Goal: Task Accomplishment & Management: Use online tool/utility

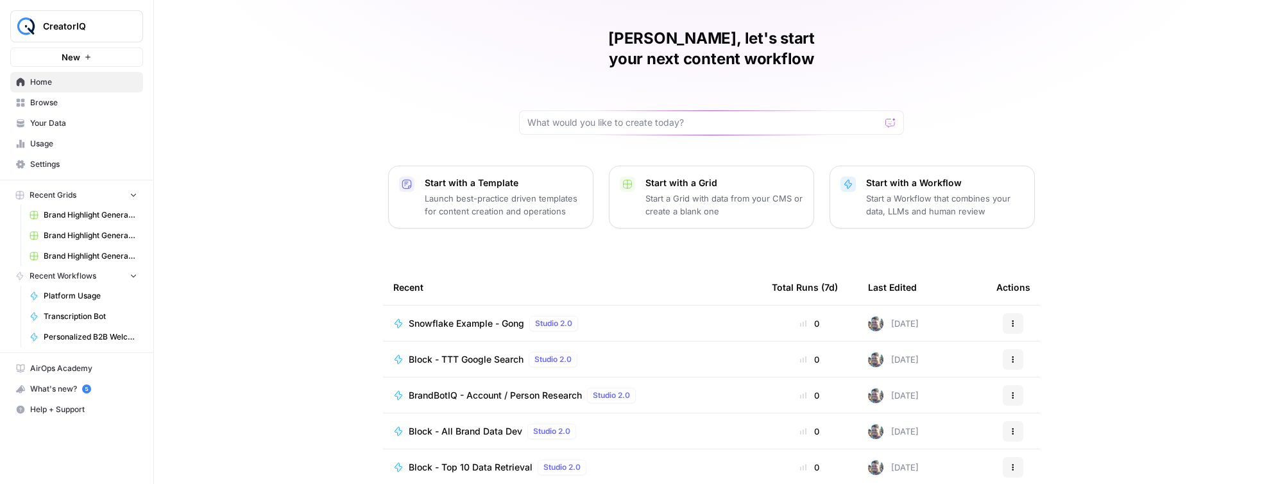
scroll to position [106, 0]
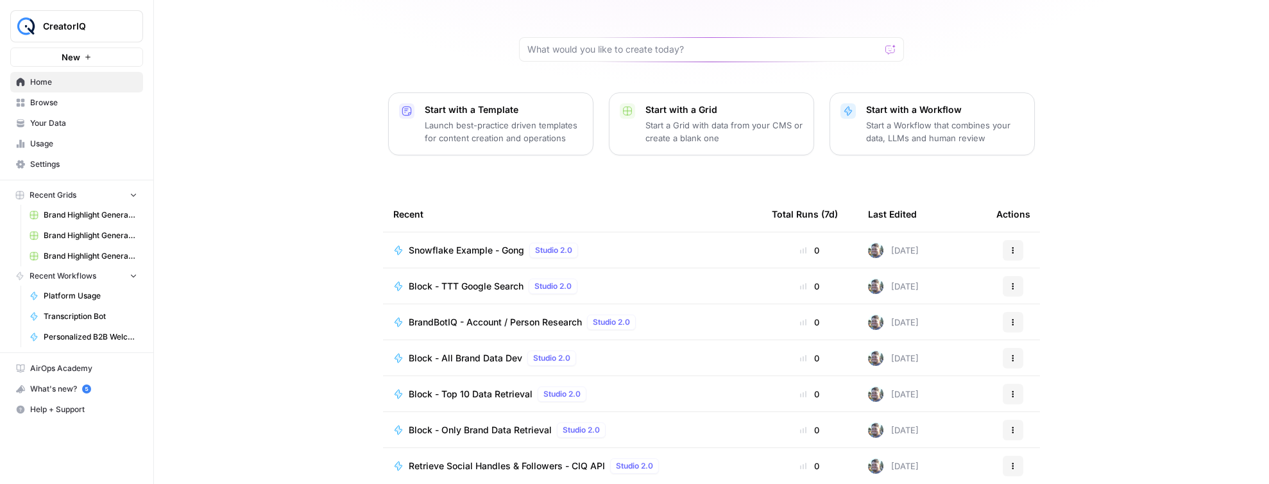
click at [60, 128] on span "Your Data" at bounding box center [83, 123] width 107 height 12
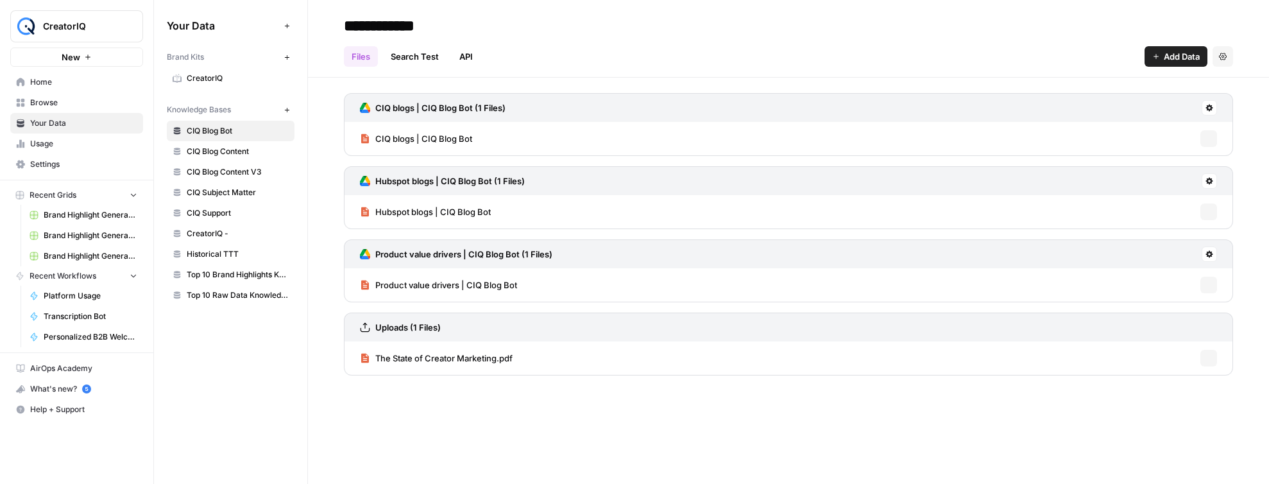
click at [60, 112] on link "Browse" at bounding box center [76, 102] width 133 height 21
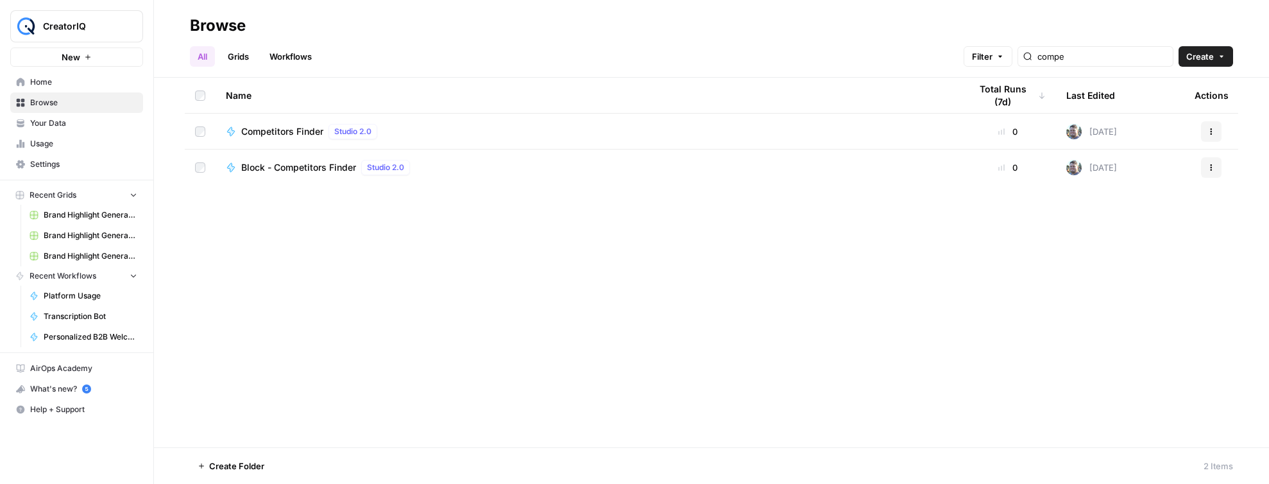
click at [54, 164] on span "Settings" at bounding box center [83, 164] width 107 height 12
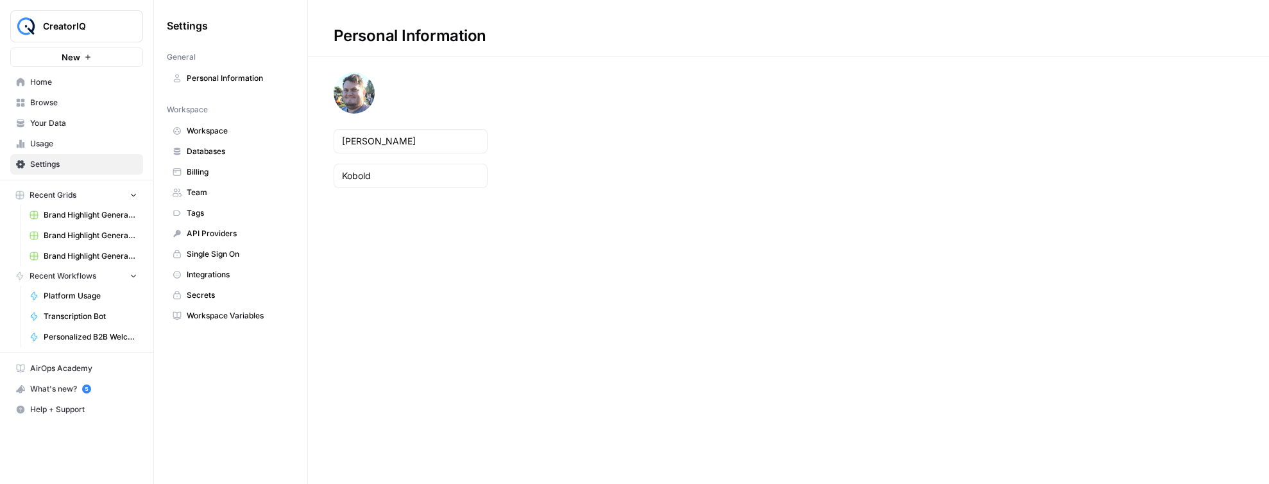
click at [229, 303] on link "Secrets" at bounding box center [231, 295] width 128 height 21
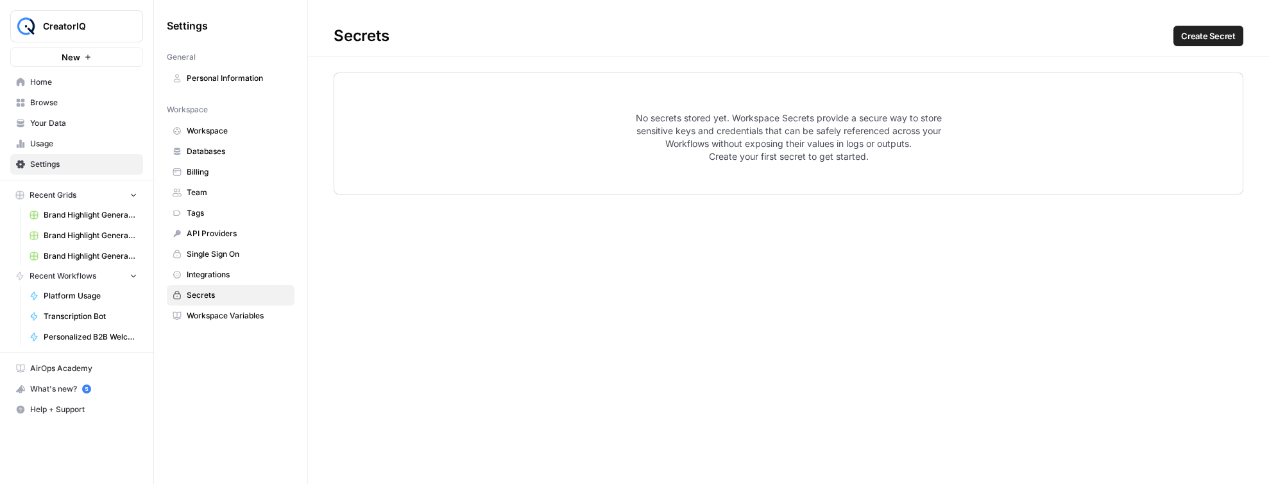
click at [210, 164] on link "Billing" at bounding box center [231, 172] width 128 height 21
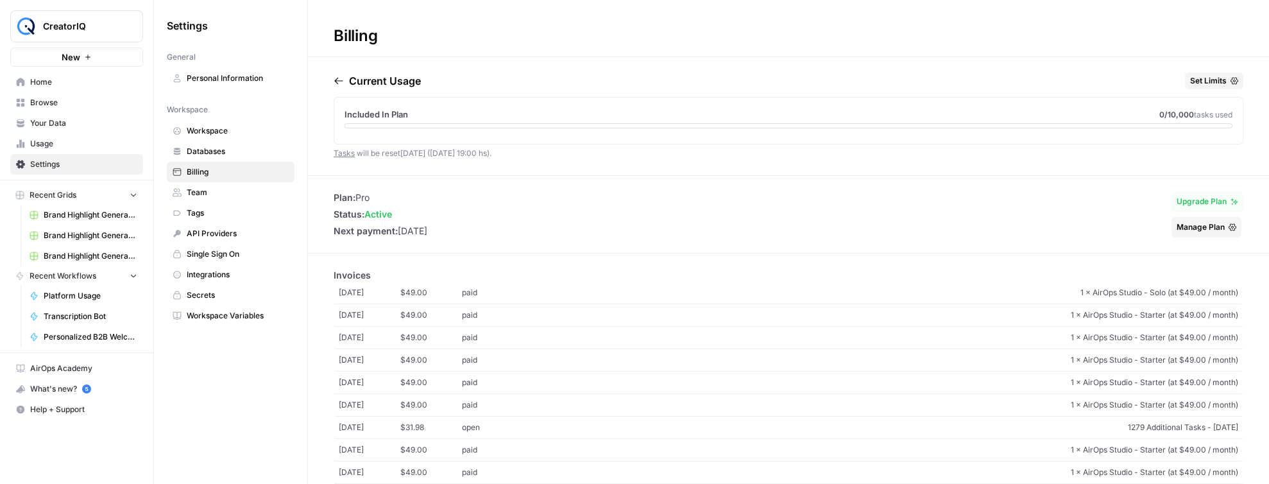
click at [1198, 199] on span "Upgrade Plan" at bounding box center [1201, 202] width 50 height 12
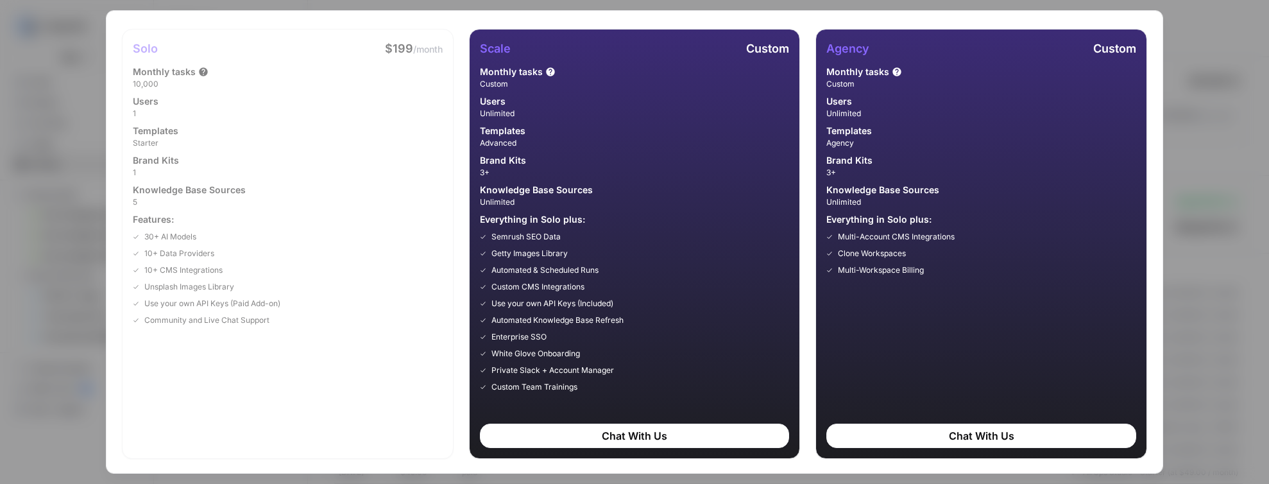
scroll to position [37, 0]
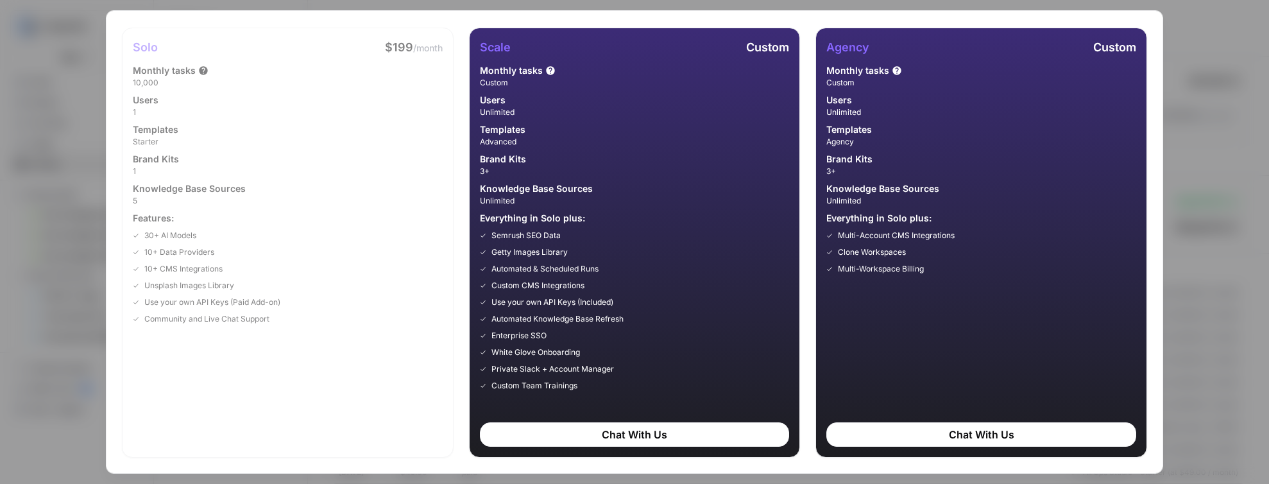
click at [1211, 267] on div "Choose a plan that’s right for you! Upgrade Later Solo $199 /month Monthly task…" at bounding box center [634, 242] width 1269 height 484
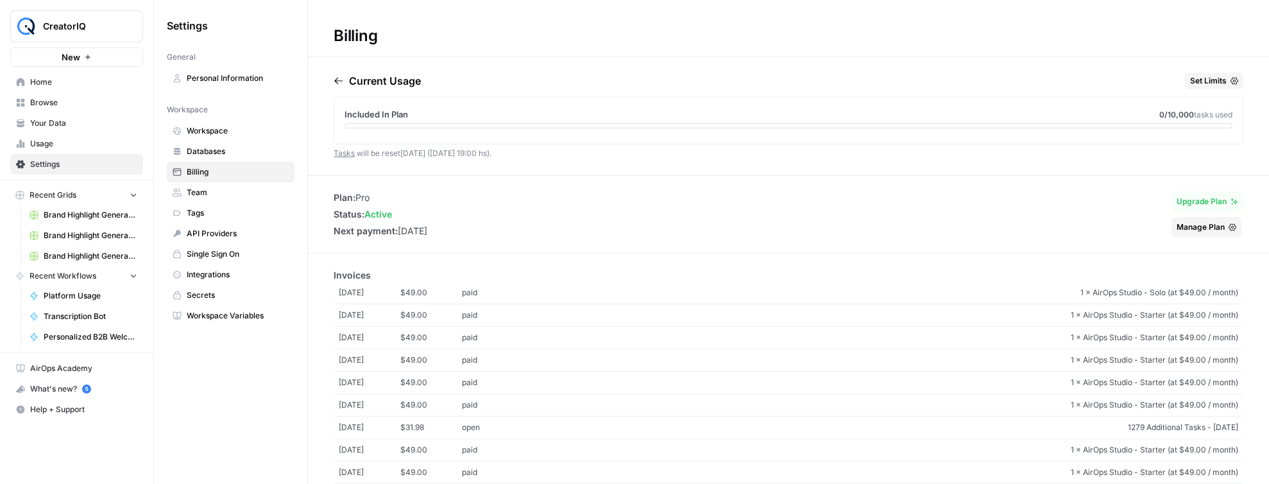
click at [1195, 225] on span "Manage Plan" at bounding box center [1200, 227] width 48 height 12
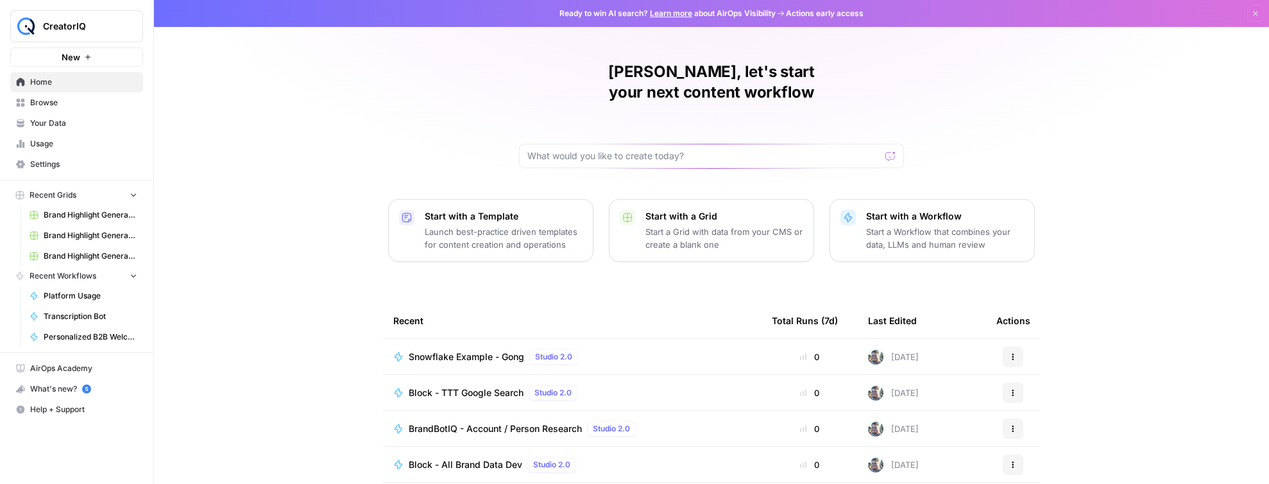
click at [59, 386] on div "What's new? 5" at bounding box center [76, 388] width 131 height 19
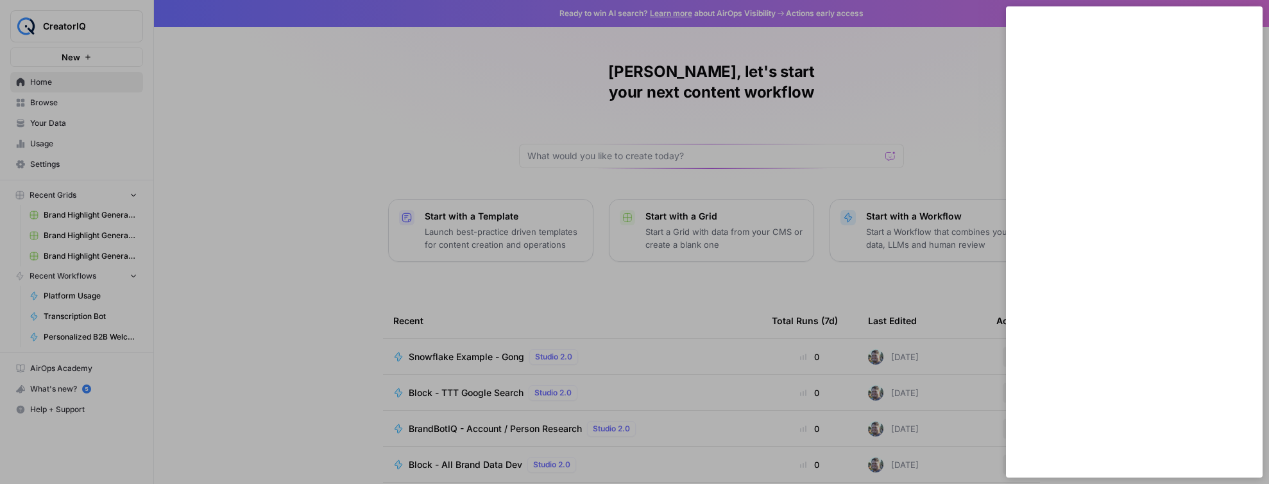
click at [924, 123] on div at bounding box center [634, 242] width 1269 height 484
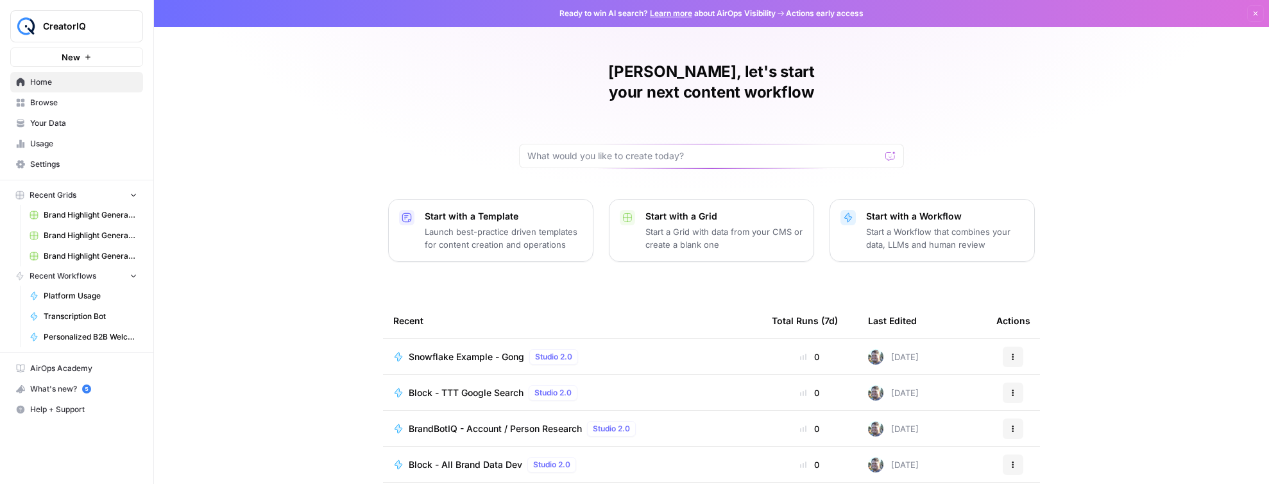
click at [657, 12] on link "Learn more" at bounding box center [671, 13] width 42 height 10
click at [66, 101] on span "Browse" at bounding box center [83, 103] width 107 height 12
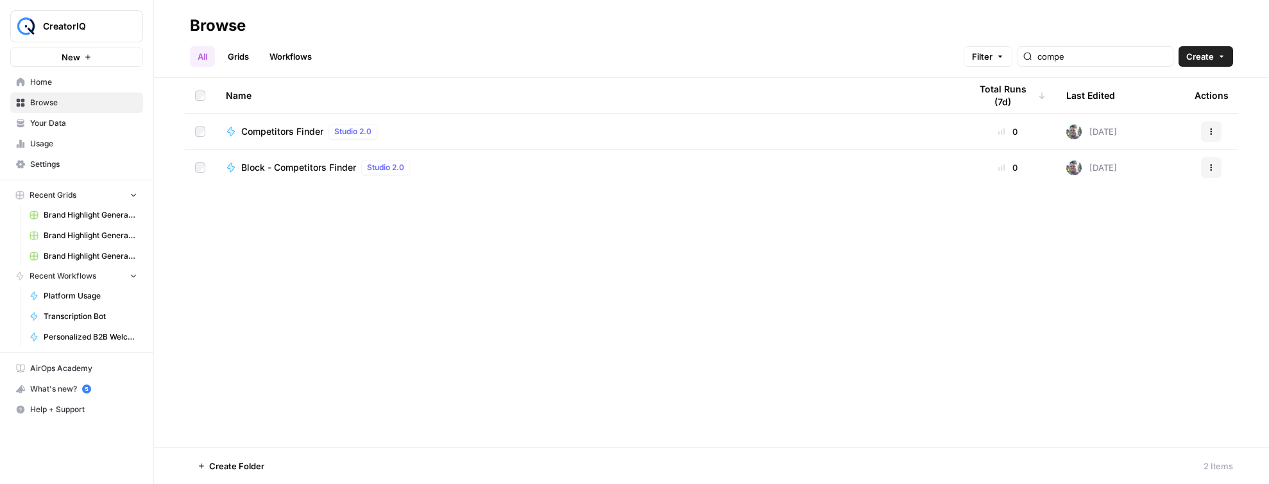
click at [60, 144] on span "Usage" at bounding box center [83, 144] width 107 height 12
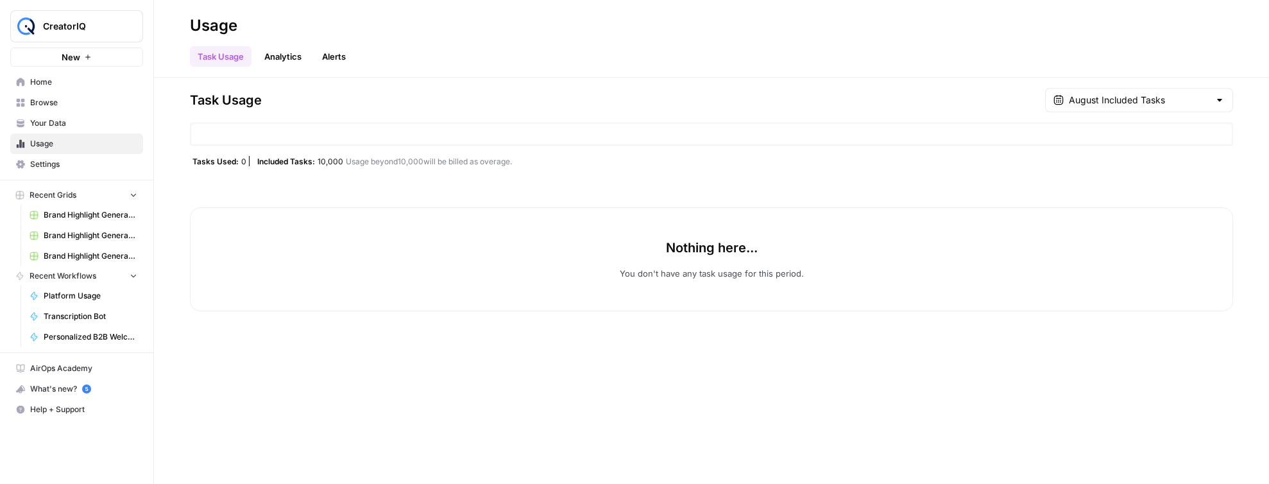
click at [266, 56] on link "Analytics" at bounding box center [283, 56] width 53 height 21
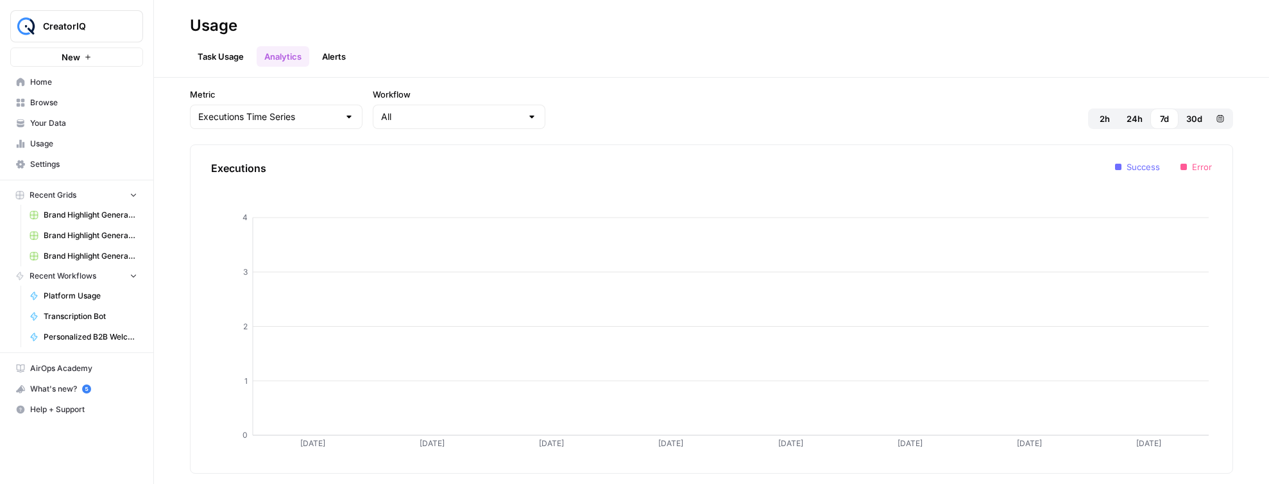
click at [367, 54] on div "Task Usage Analytics Alerts" at bounding box center [711, 51] width 1043 height 31
click at [67, 160] on span "Settings" at bounding box center [83, 164] width 107 height 12
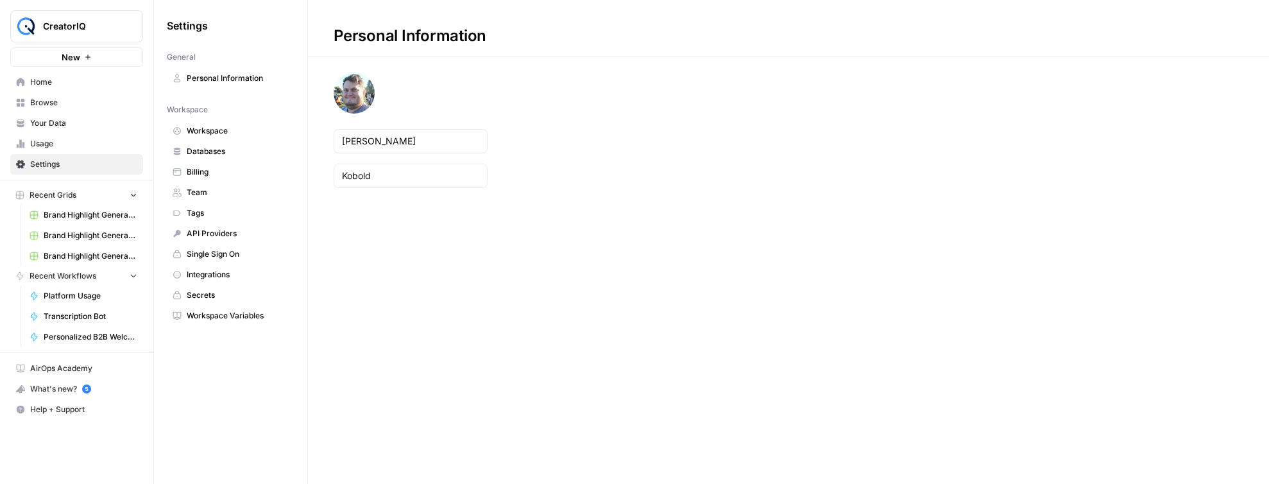
click at [220, 226] on link "API Providers" at bounding box center [231, 233] width 128 height 21
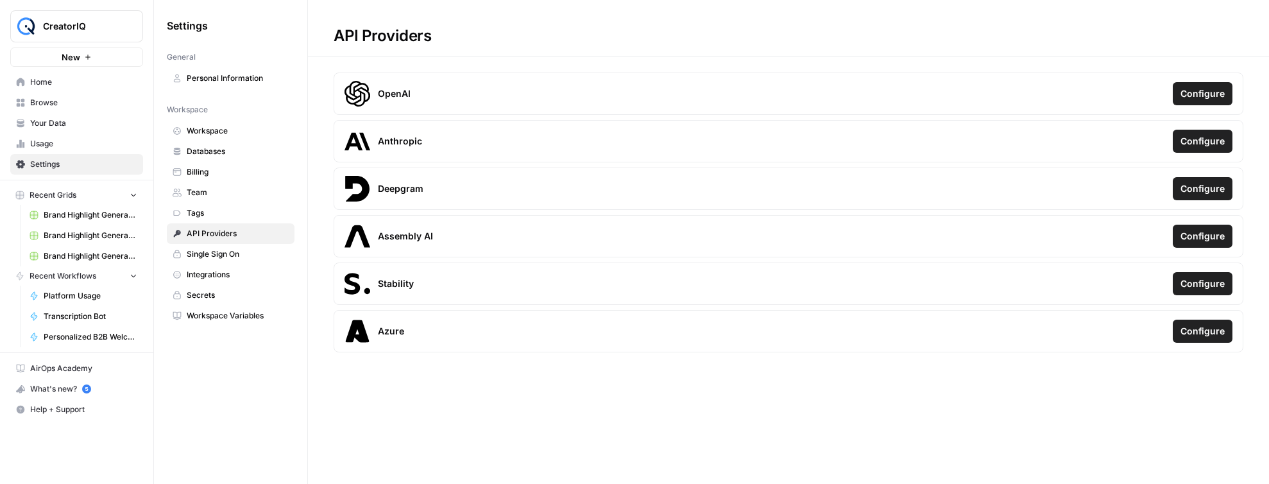
click at [223, 168] on span "Billing" at bounding box center [238, 172] width 102 height 12
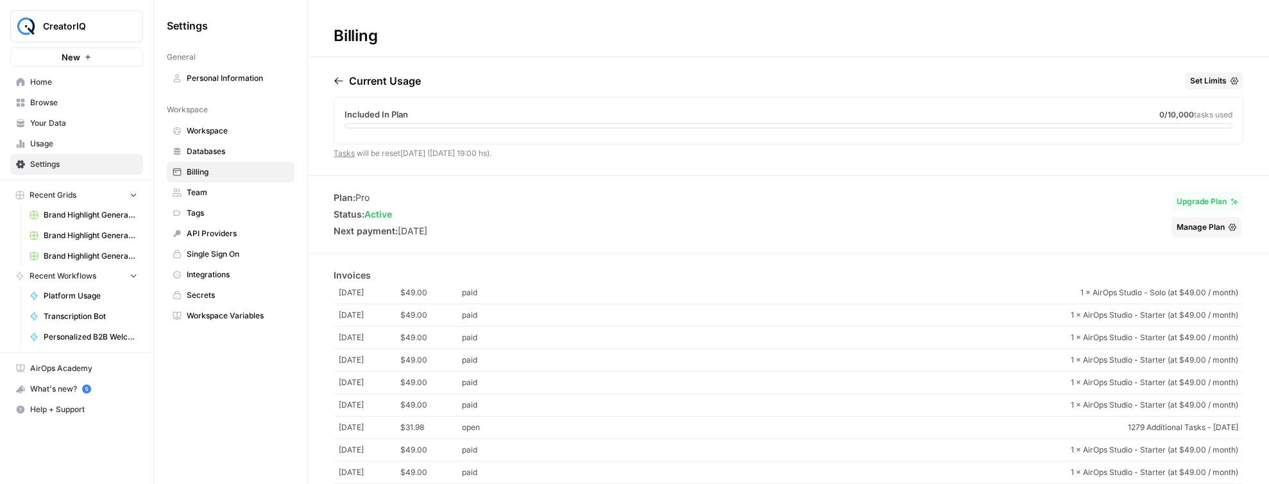
click at [223, 131] on span "Workspace" at bounding box center [238, 131] width 102 height 12
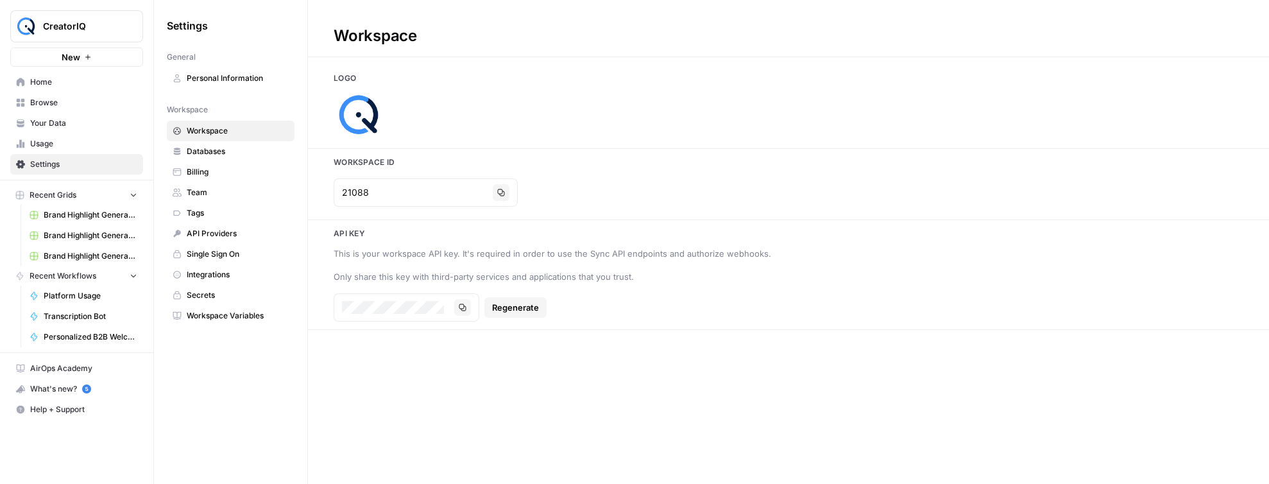
click at [208, 157] on link "Databases" at bounding box center [231, 151] width 128 height 21
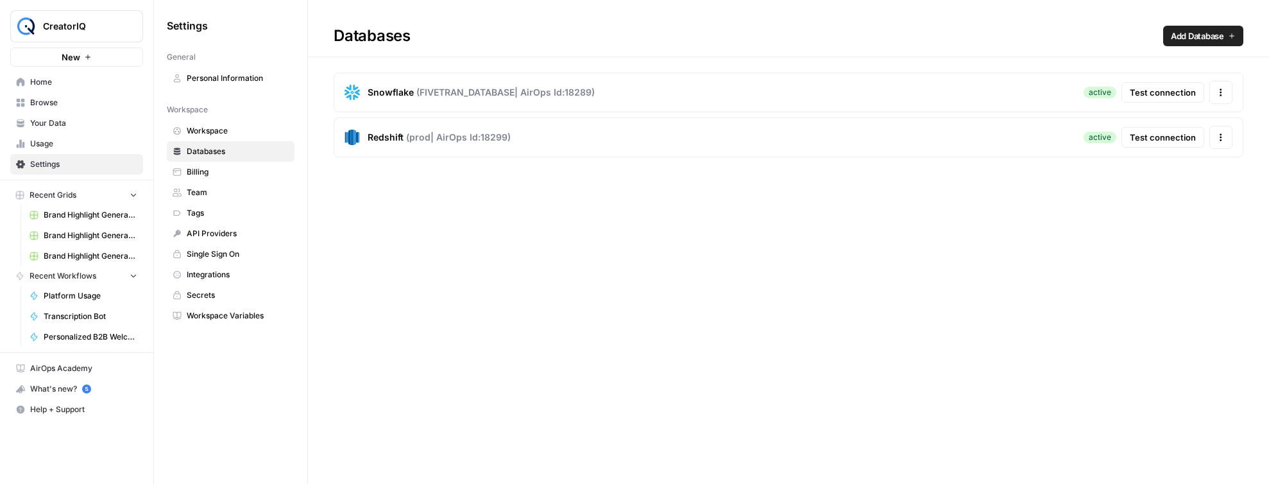
click at [95, 339] on span "Personalized B2B Welcome Email" at bounding box center [91, 337] width 94 height 12
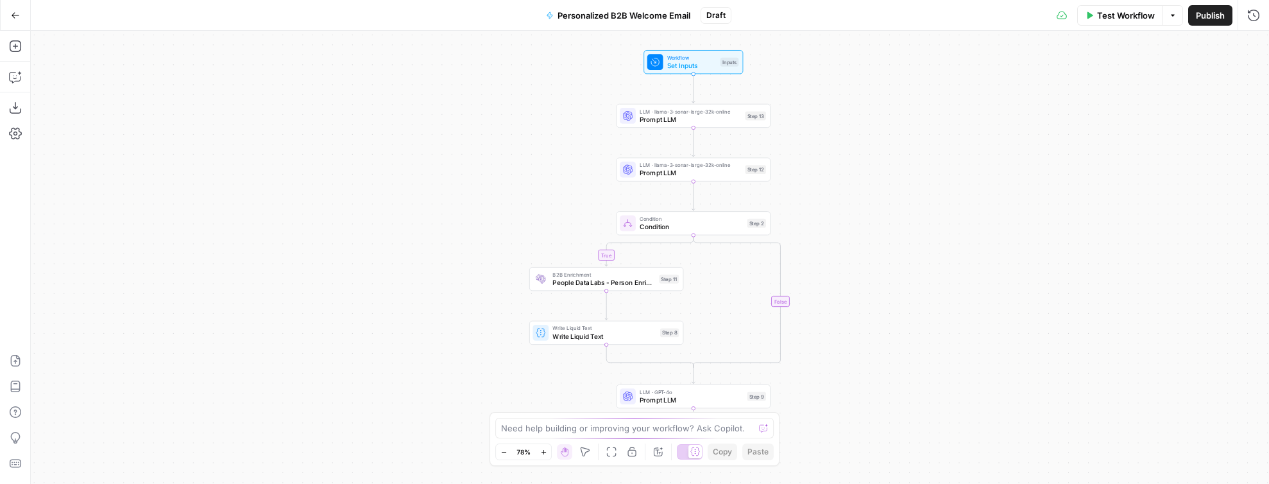
drag, startPoint x: 472, startPoint y: 312, endPoint x: 484, endPoint y: 217, distance: 95.1
click at [484, 216] on div "true false Workflow Set Inputs Inputs LLM · llama-3-sonar-large-32k-online Prom…" at bounding box center [650, 257] width 1238 height 453
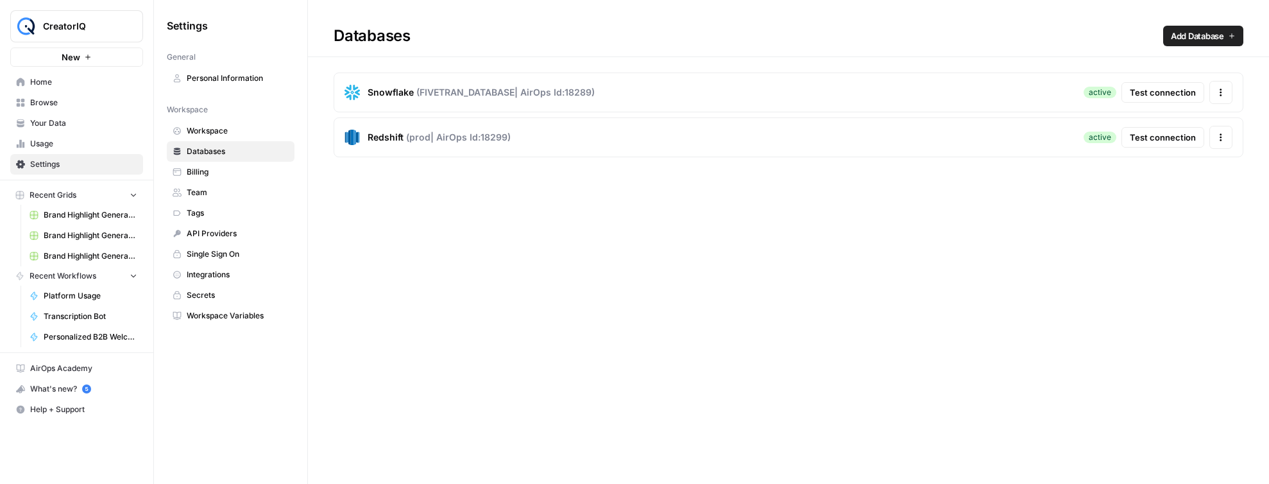
click at [61, 139] on span "Usage" at bounding box center [83, 144] width 107 height 12
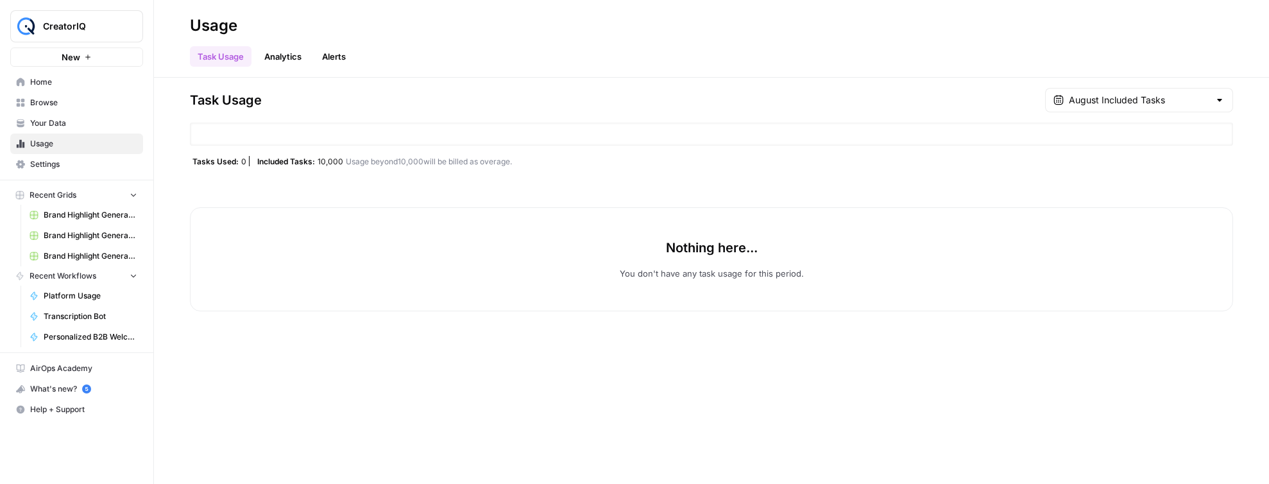
click at [64, 121] on span "Your Data" at bounding box center [83, 123] width 107 height 12
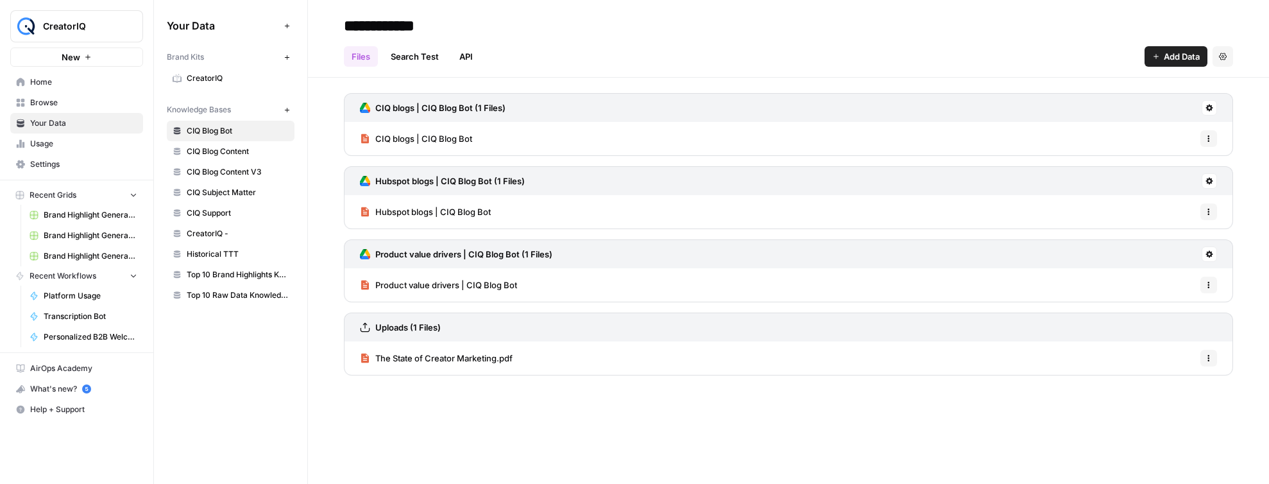
click at [62, 100] on span "Browse" at bounding box center [83, 103] width 107 height 12
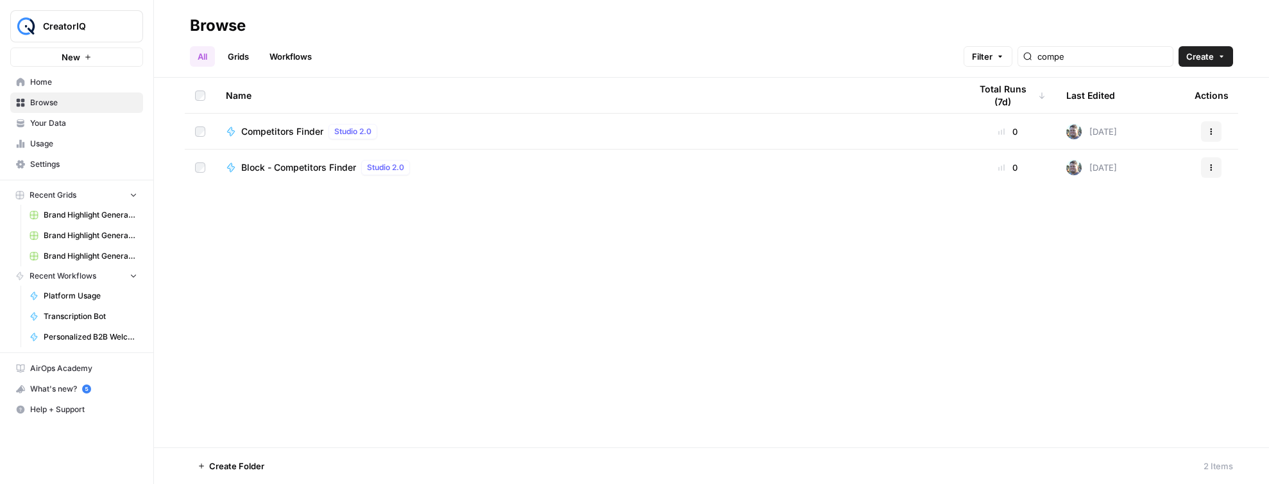
click at [63, 69] on nav "Home Browse Your Data Usage Settings" at bounding box center [76, 123] width 153 height 113
click at [65, 35] on button "CreatorIQ" at bounding box center [76, 26] width 133 height 32
click at [64, 89] on div "CreatorIQ" at bounding box center [116, 96] width 195 height 15
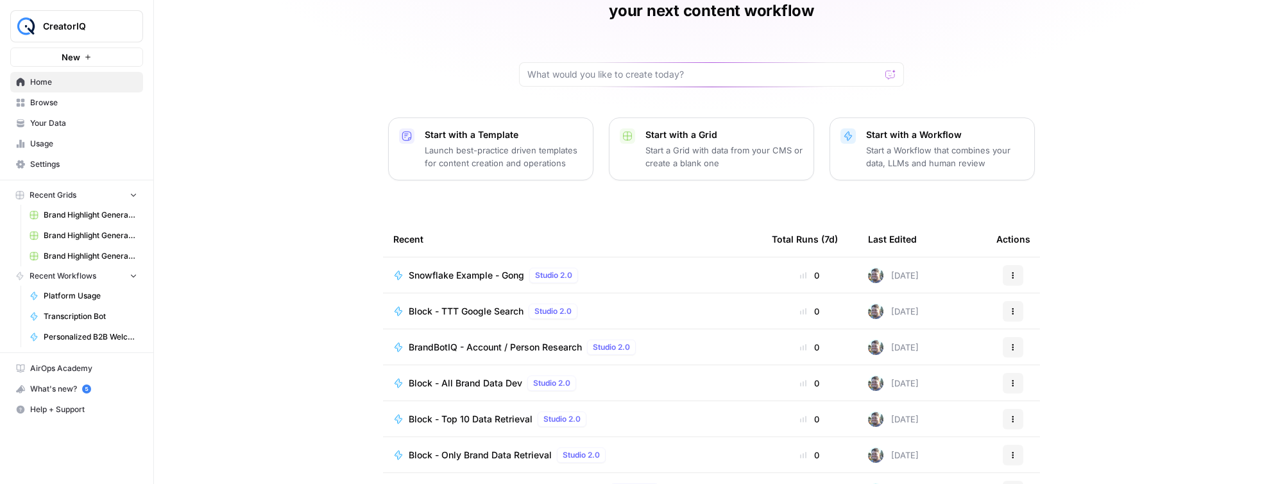
scroll to position [106, 0]
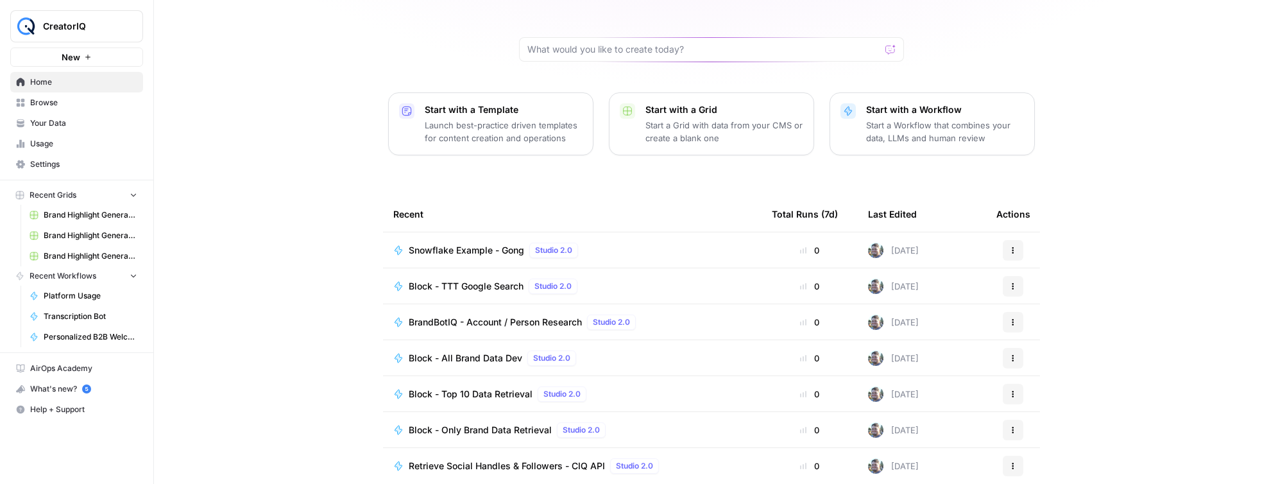
click at [520, 119] on p "Launch best-practice driven templates for content creation and operations" at bounding box center [504, 132] width 158 height 26
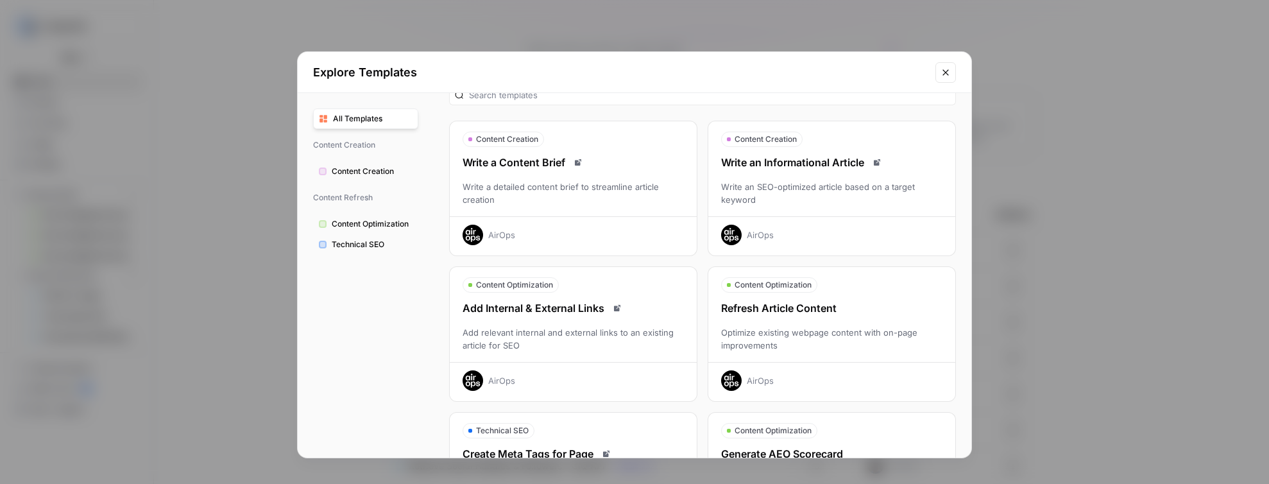
scroll to position [0, 0]
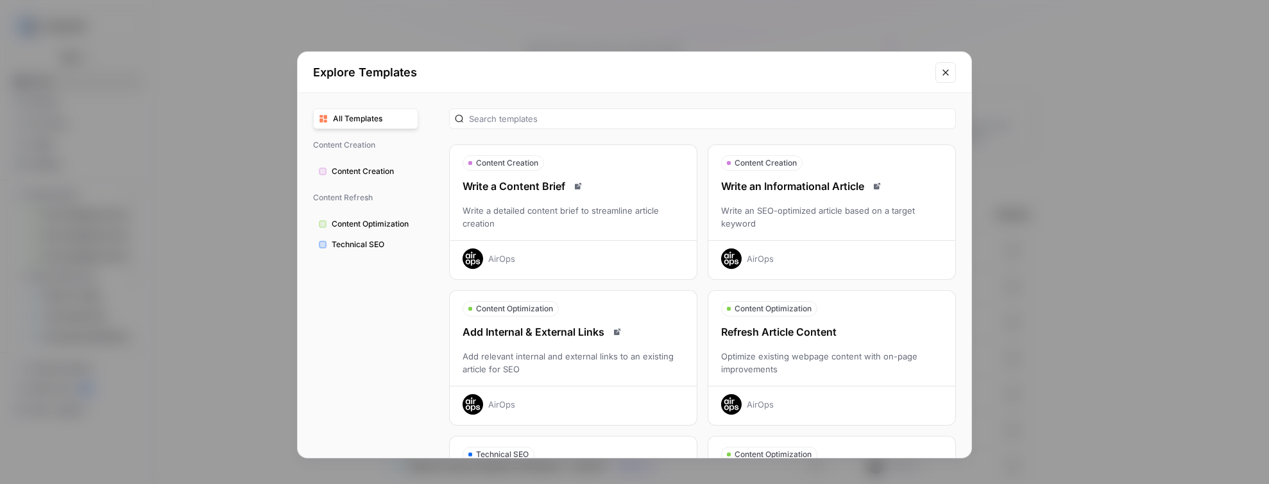
click at [378, 248] on span "Technical SEO" at bounding box center [372, 245] width 81 height 12
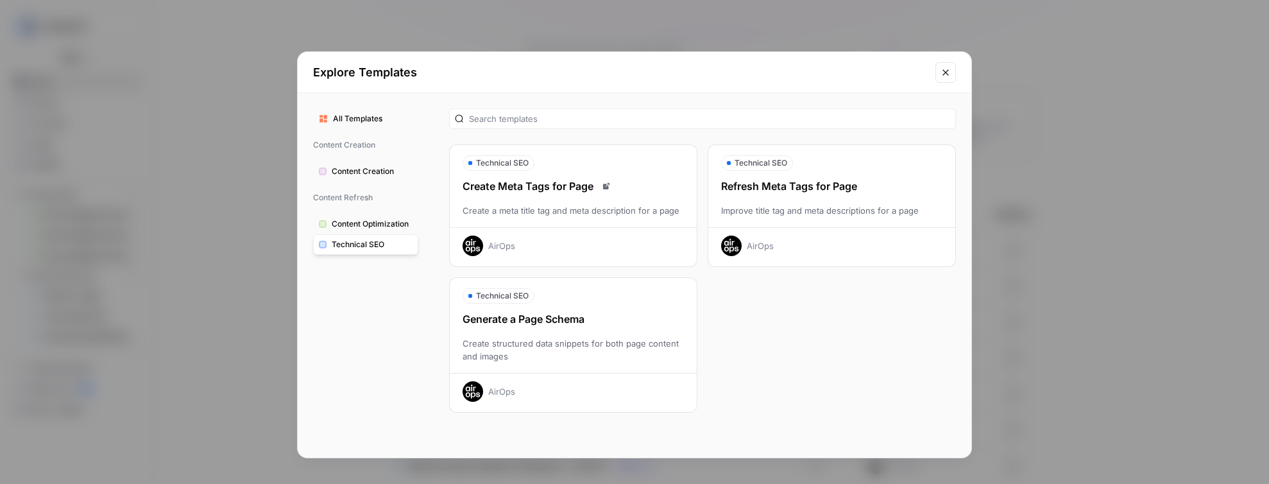
click at [379, 224] on span "Content Optimization" at bounding box center [372, 224] width 81 height 12
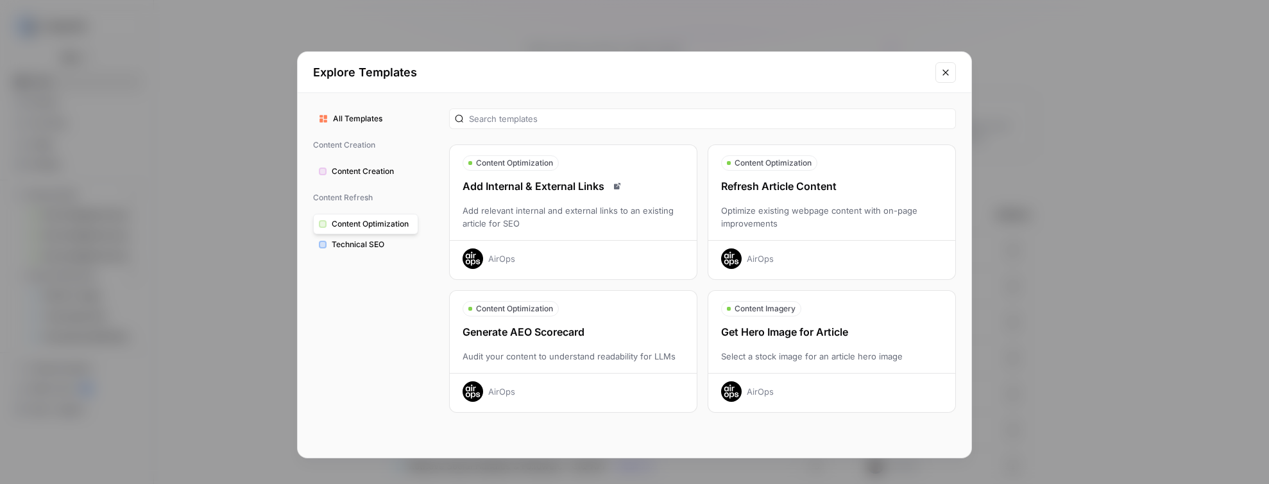
click at [356, 119] on span "All Templates" at bounding box center [373, 119] width 80 height 12
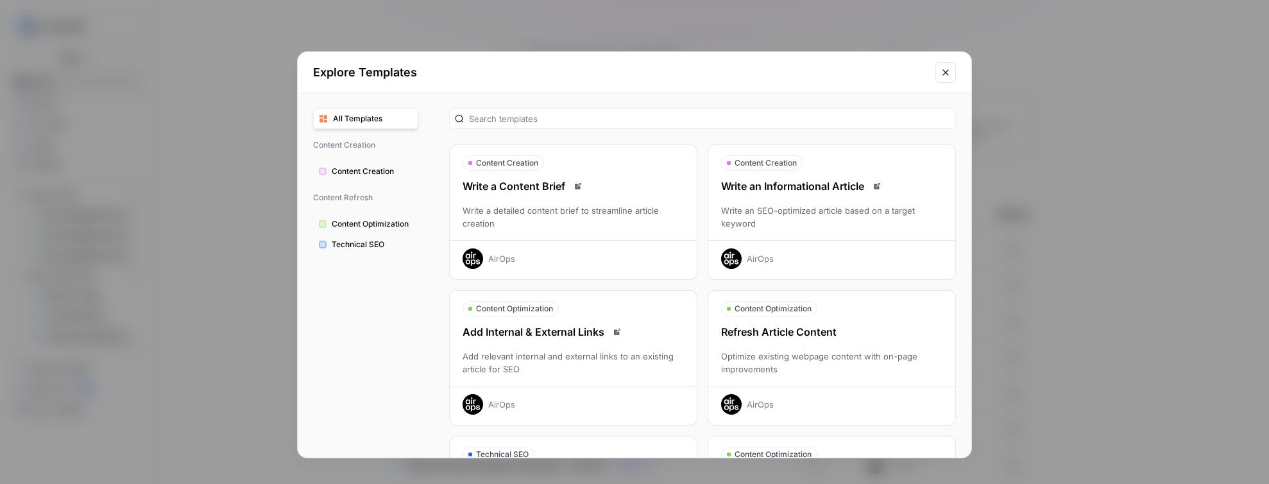
click at [664, 242] on div "AirOps" at bounding box center [573, 254] width 247 height 29
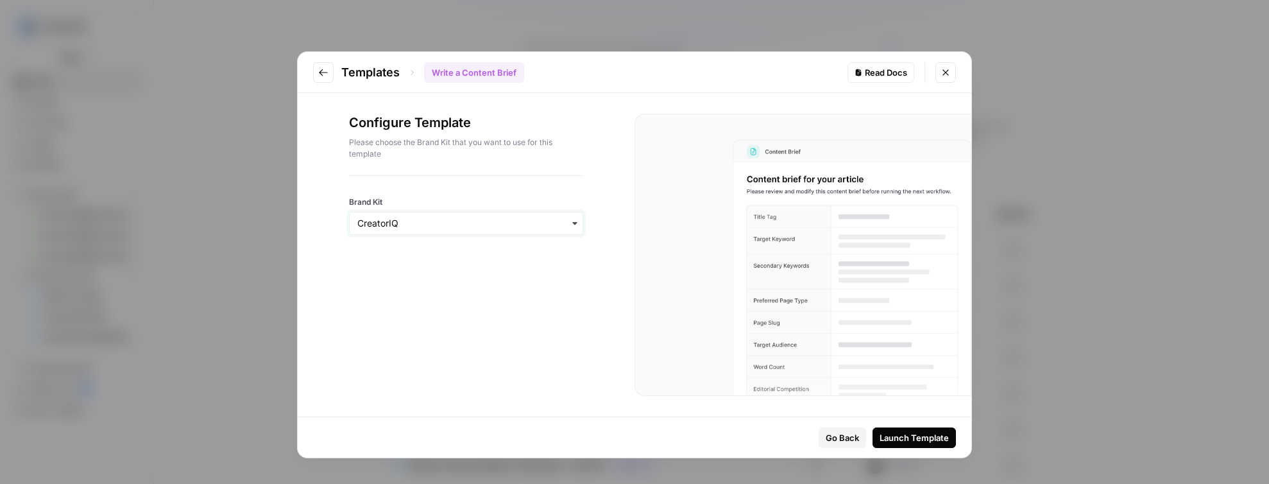
click at [446, 217] on input "Brand Kit" at bounding box center [465, 223] width 217 height 13
click at [453, 250] on div "CreatorIQ" at bounding box center [466, 258] width 233 height 24
click at [908, 434] on div "Launch Template" at bounding box center [913, 437] width 69 height 13
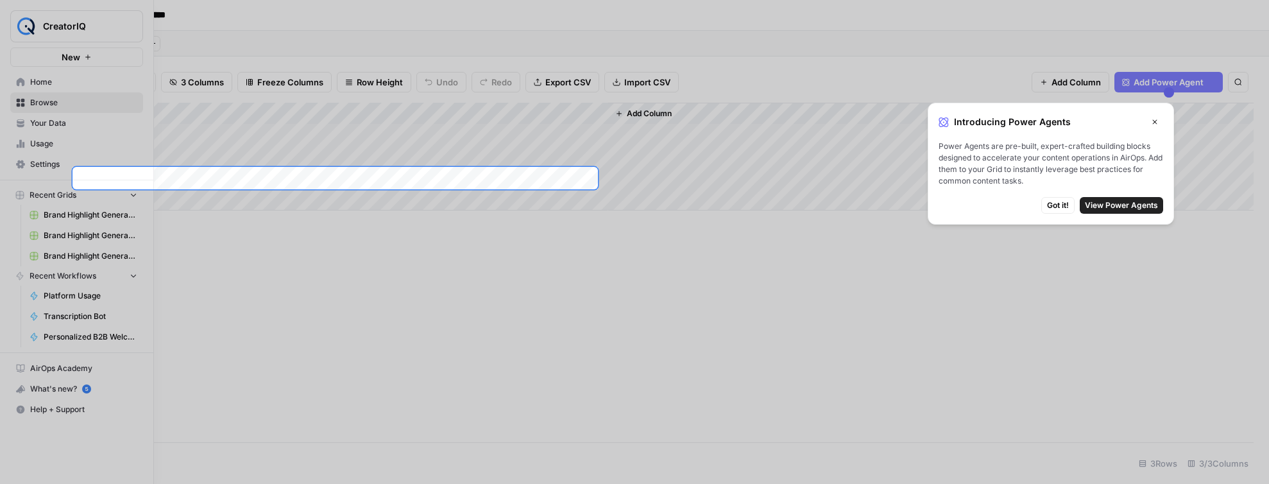
click at [62, 390] on body "**********" at bounding box center [634, 242] width 1269 height 484
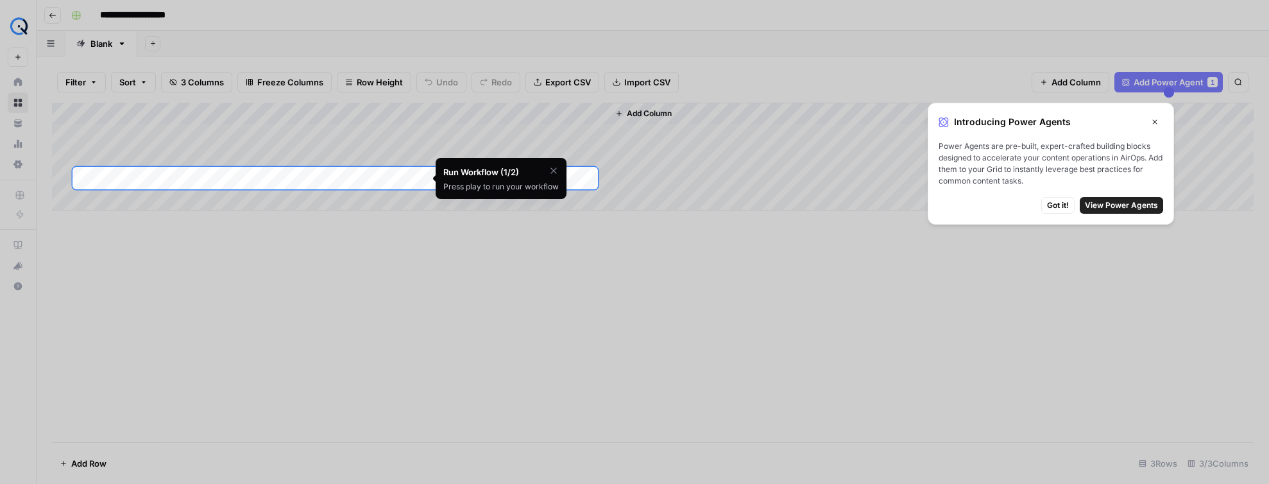
click at [1113, 205] on span "View Power Agents" at bounding box center [1121, 205] width 73 height 12
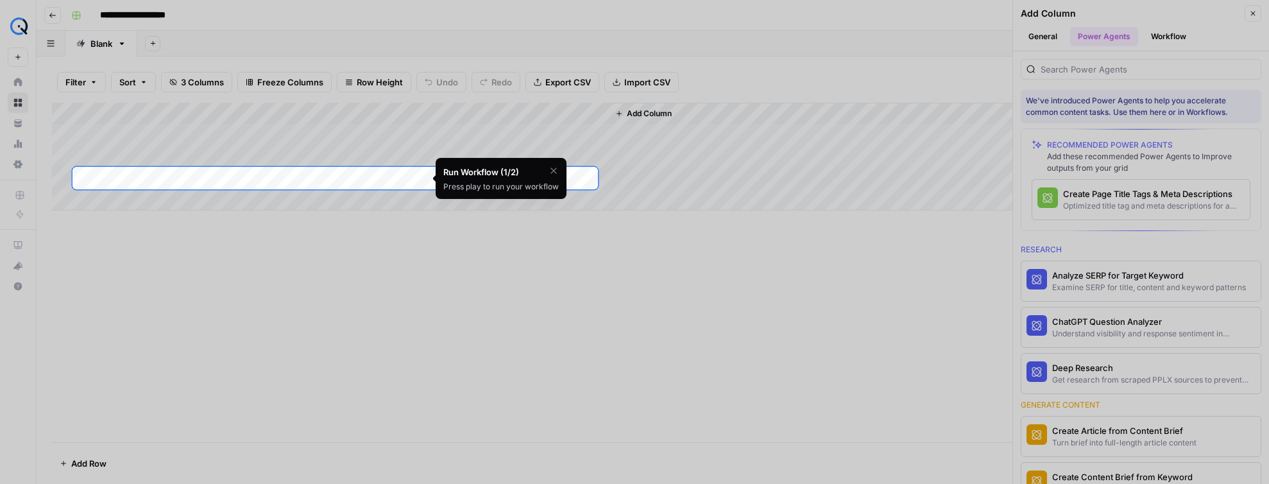
click at [1194, 387] on div at bounding box center [634, 431] width 1269 height 484
